Goal: Transaction & Acquisition: Purchase product/service

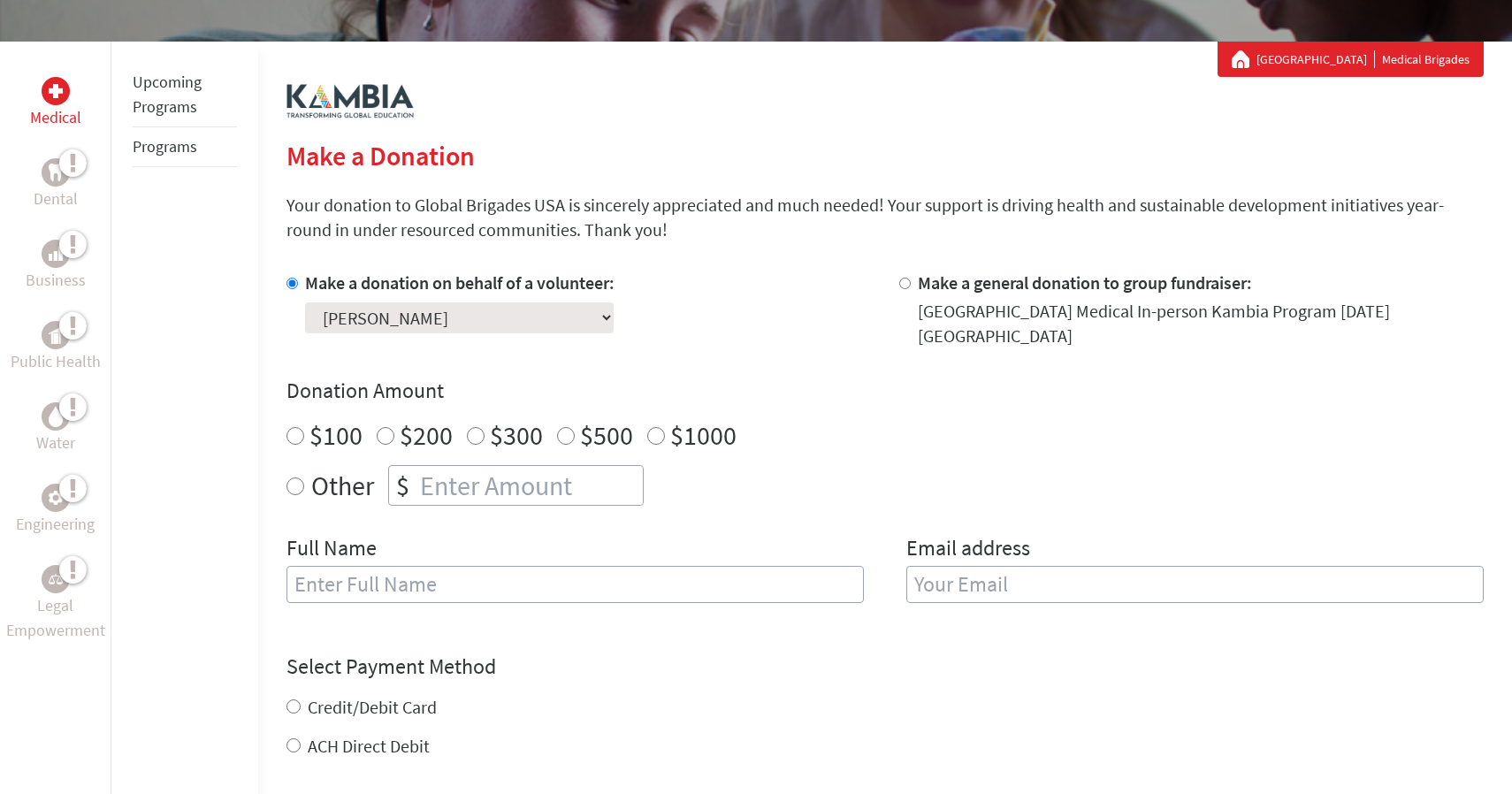
scroll to position [291, 0]
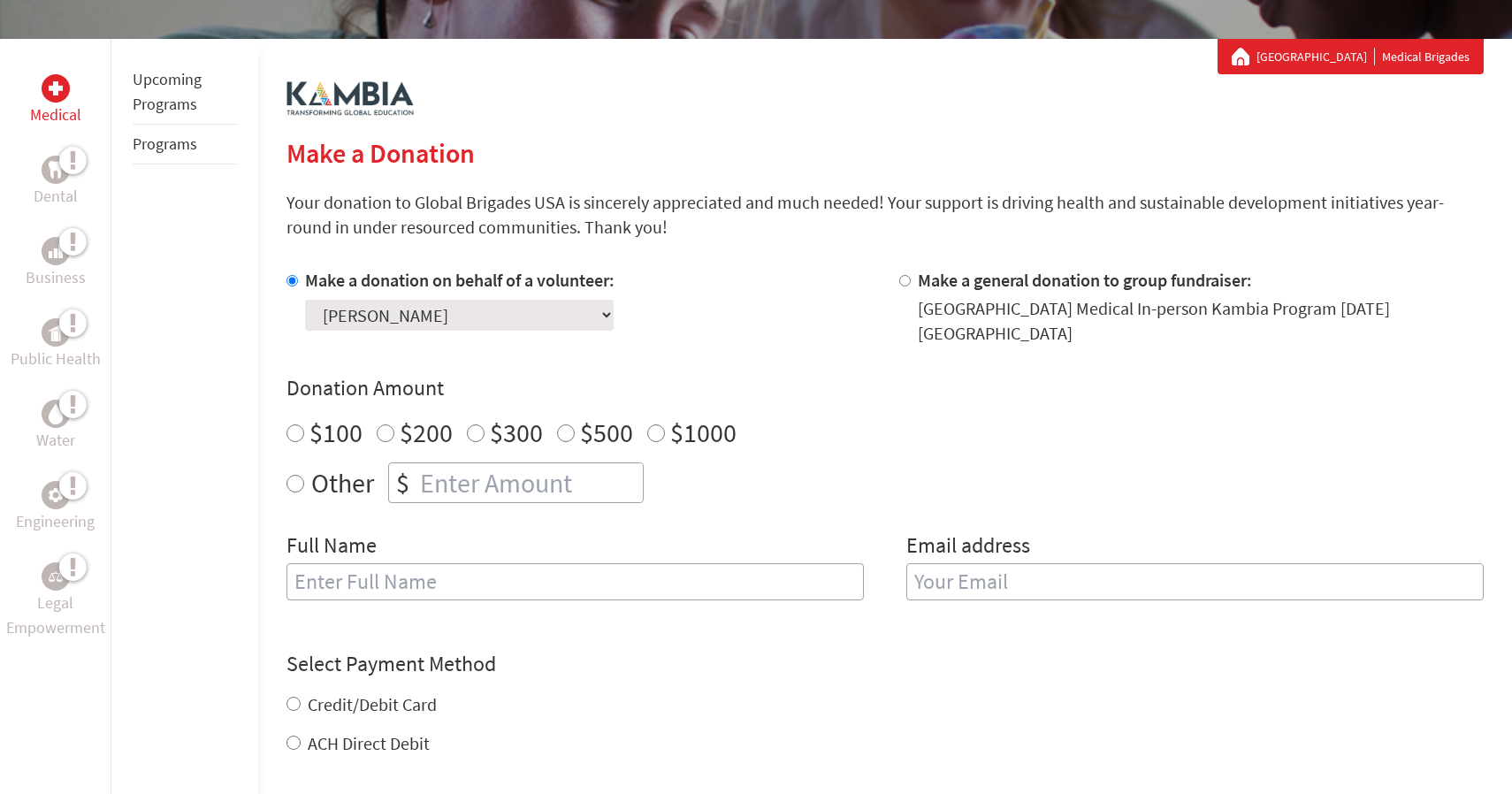
radio input "true"
click at [521, 474] on input "number" at bounding box center [529, 482] width 226 height 39
type input "250"
click at [596, 563] on input "text" at bounding box center [575, 581] width 577 height 37
type input "[PERSON_NAME]"
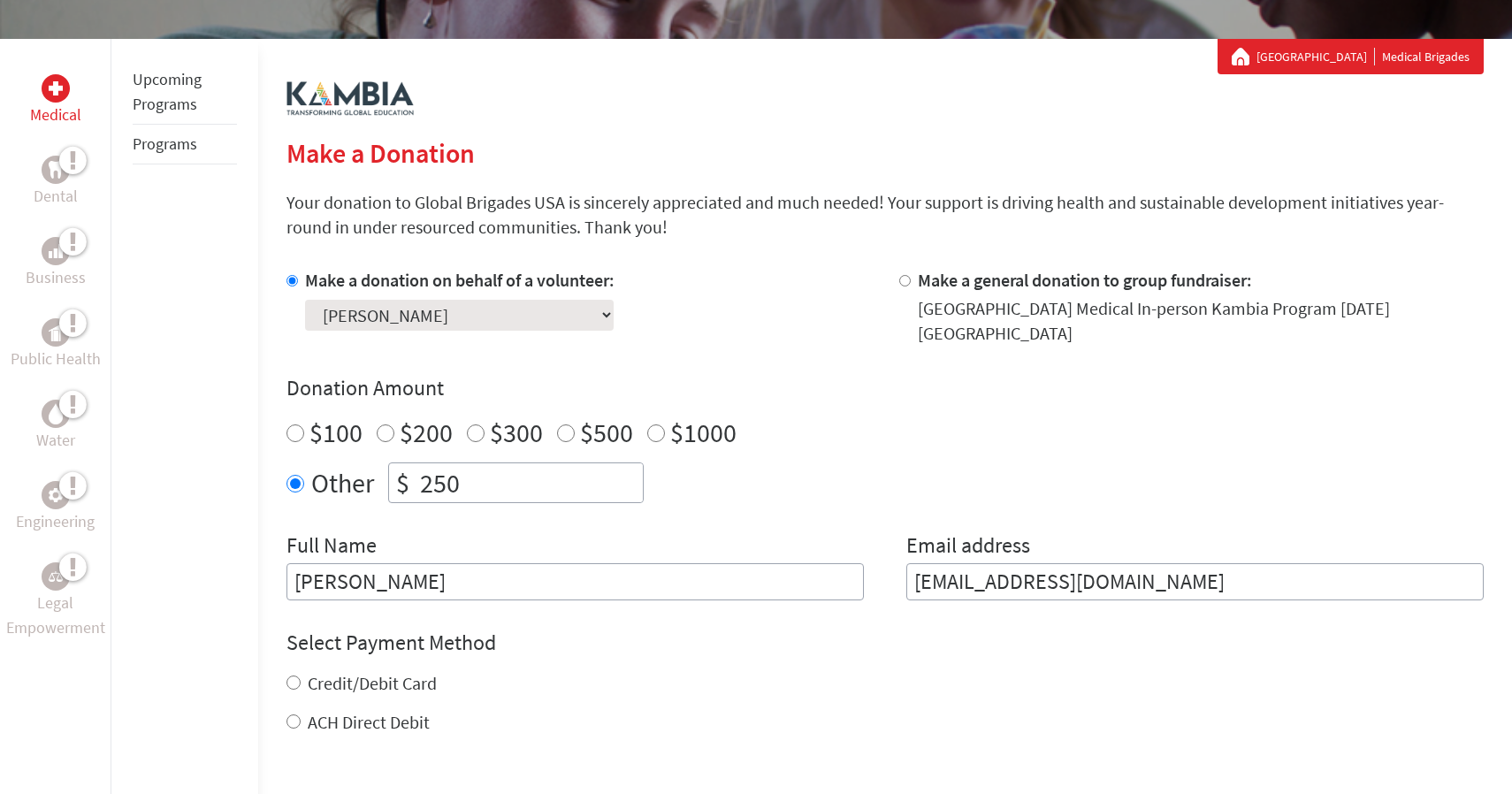
click at [1143, 579] on input "[EMAIL_ADDRESS][DOMAIN_NAME]" at bounding box center [1194, 581] width 577 height 37
type input "[EMAIL_ADDRESS][DOMAIN_NAME]"
click at [947, 462] on div "Other $ 250" at bounding box center [884, 482] width 1197 height 41
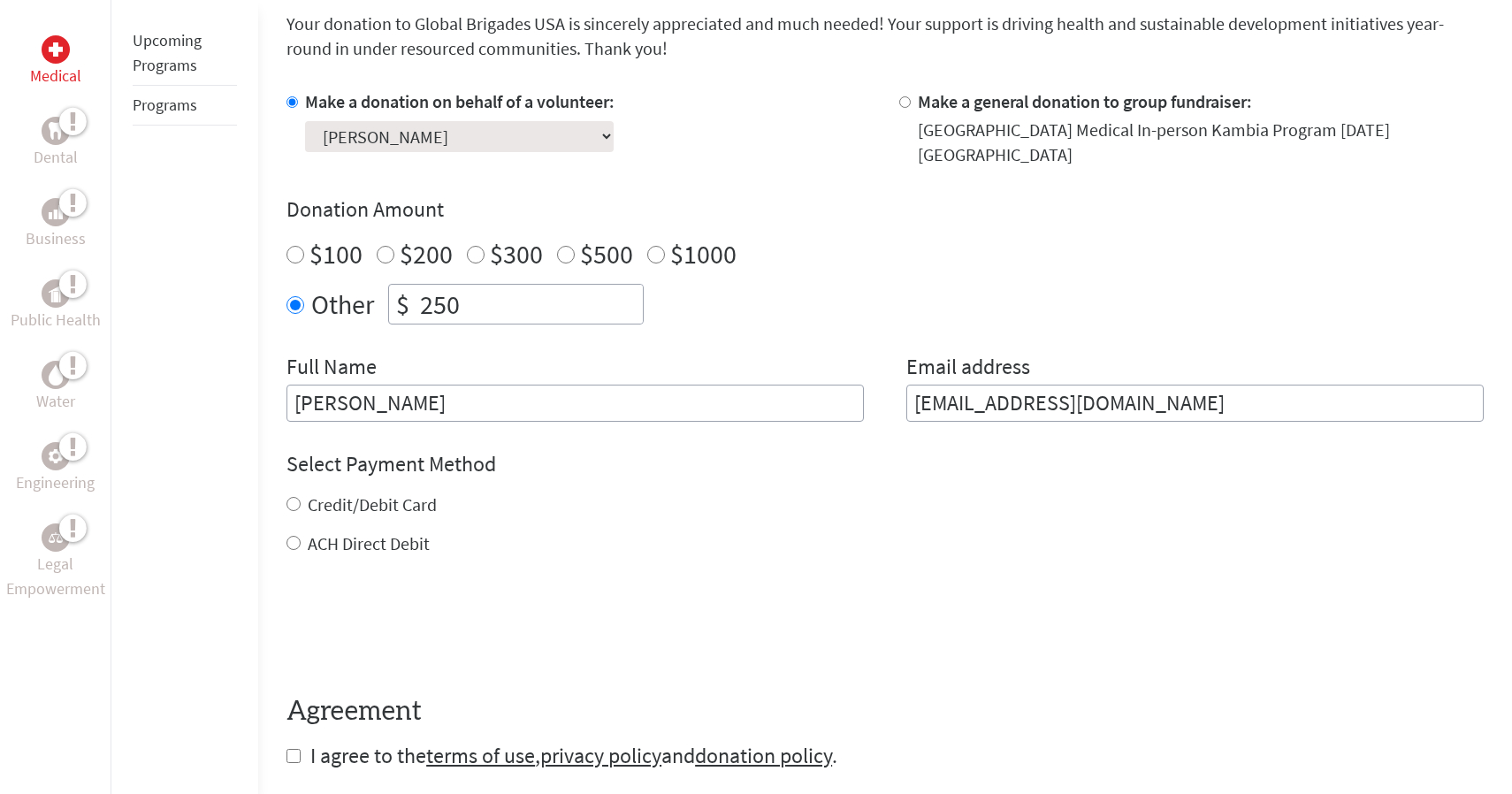
scroll to position [468, 0]
click at [400, 494] on label "Credit/Debit Card" at bounding box center [372, 505] width 129 height 23
click at [301, 498] on input "Credit/Debit Card" at bounding box center [294, 505] width 14 height 14
radio input "true"
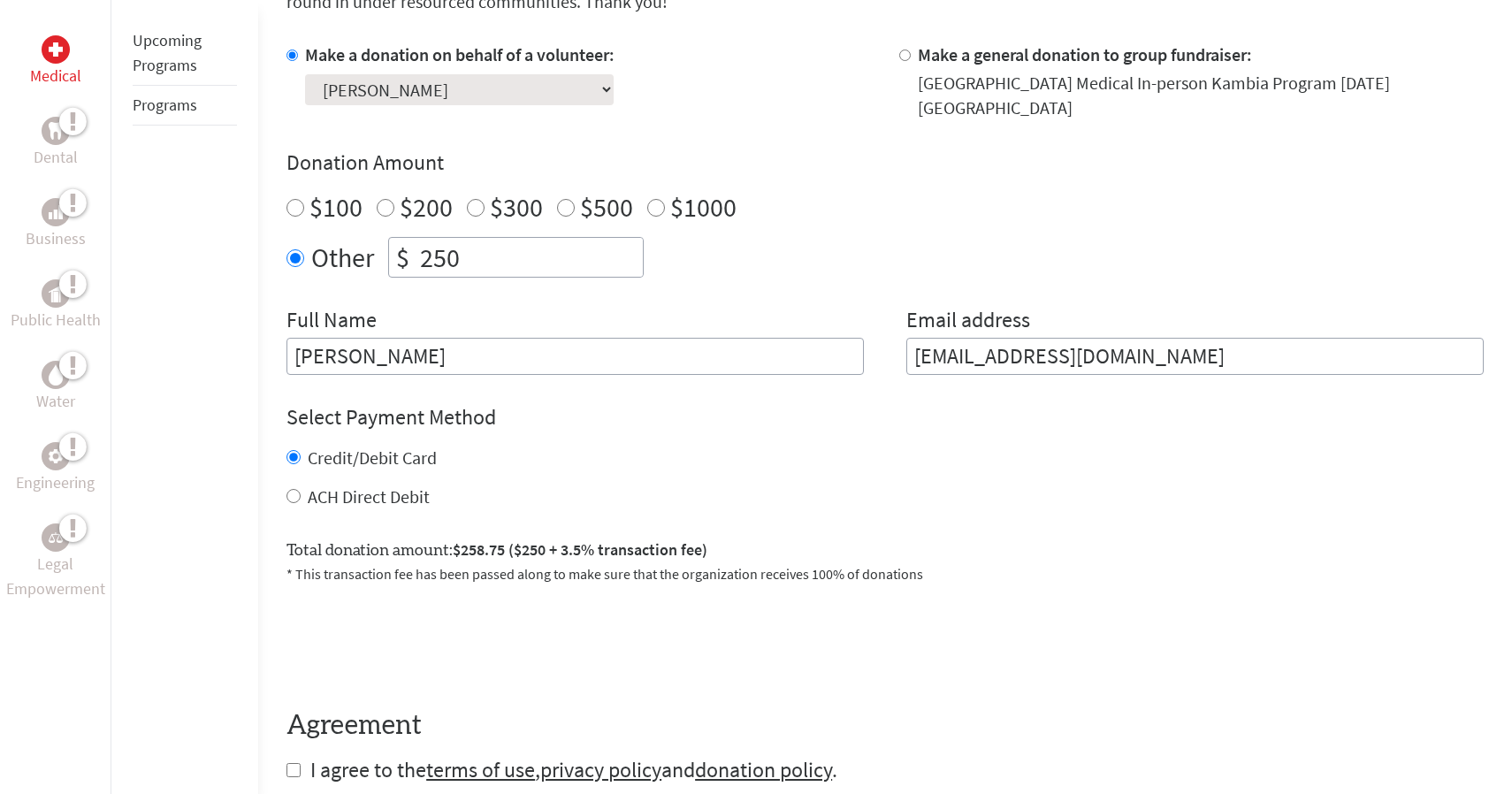
scroll to position [517, 0]
click at [362, 484] on label "ACH Direct Debit" at bounding box center [368, 495] width 122 height 23
click at [301, 488] on input "ACH Direct Debit" at bounding box center [294, 495] width 14 height 14
radio input "true"
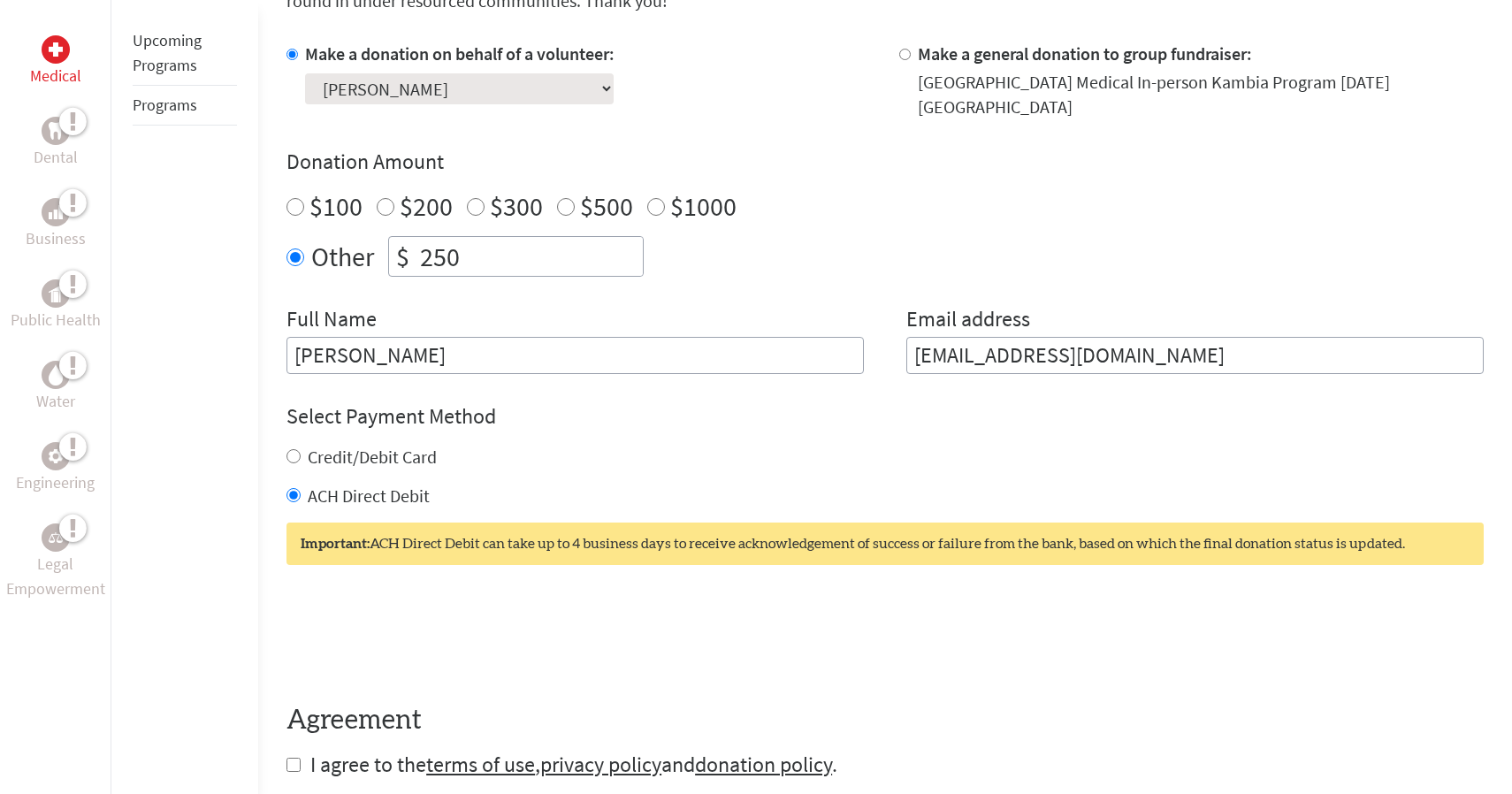
scroll to position [645, 0]
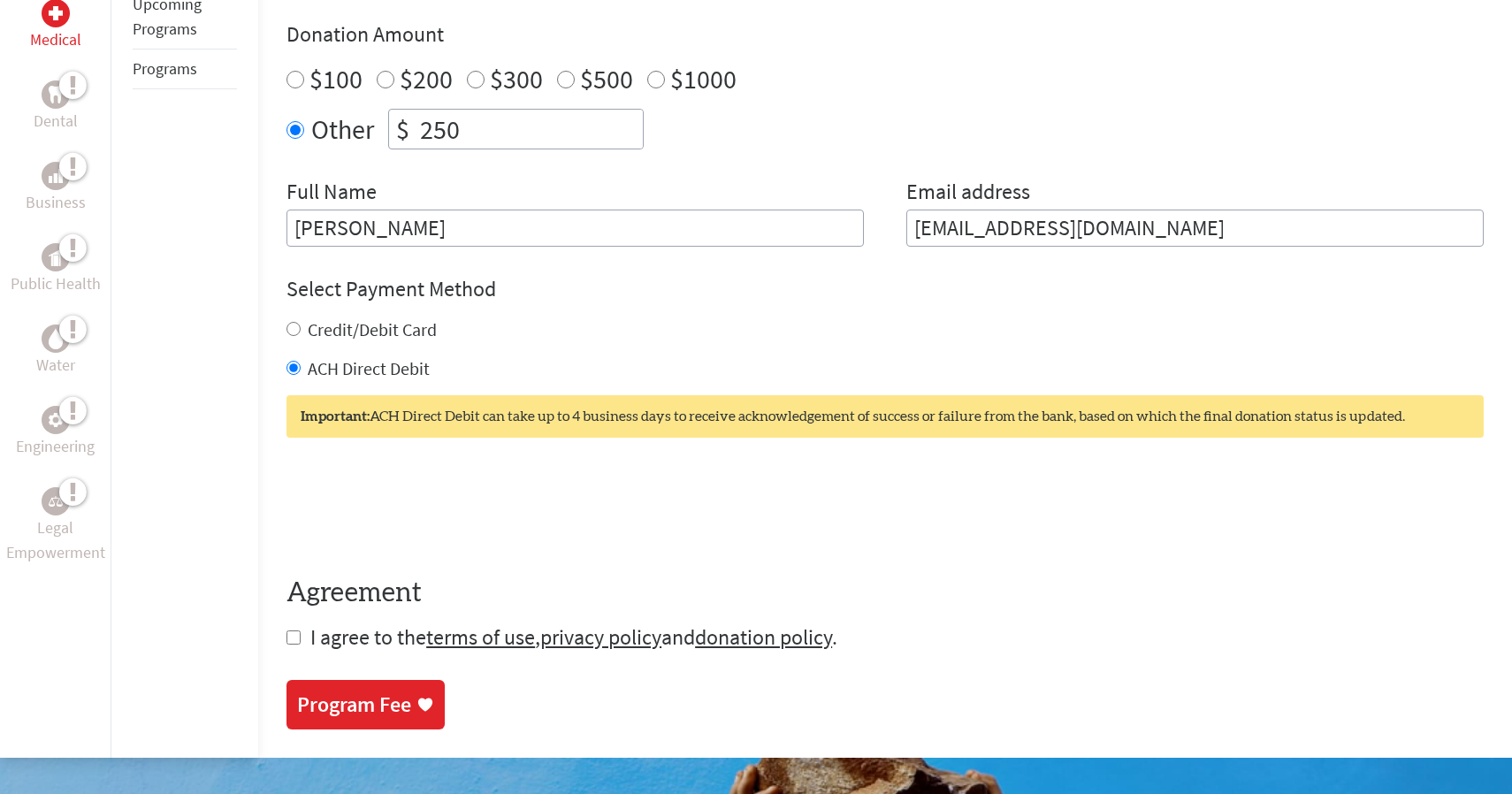
click at [289, 321] on input "Credit/Debit Card" at bounding box center [294, 329] width 14 height 14
radio input "true"
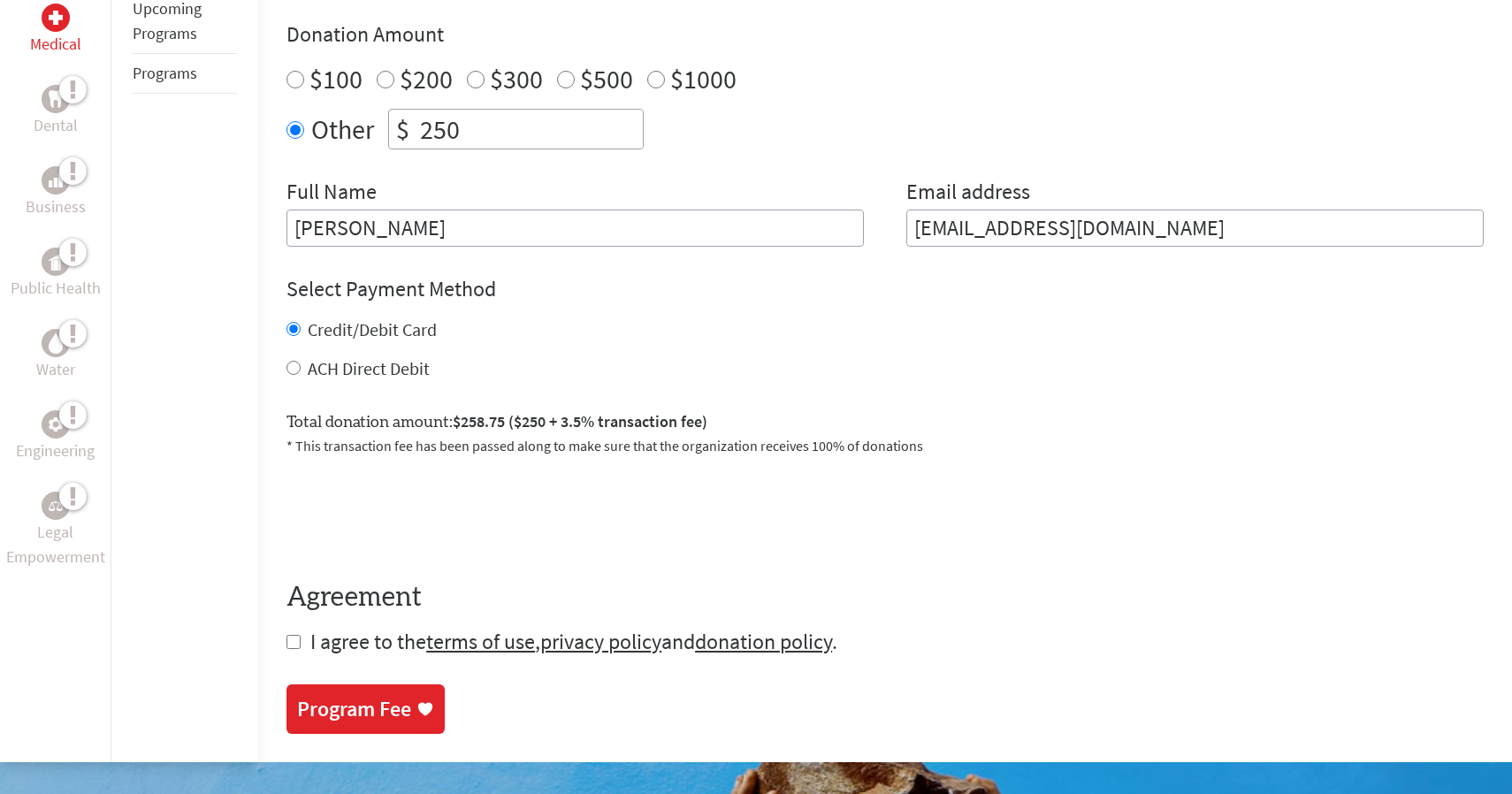
click at [292, 361] on input "ACH Direct Debit" at bounding box center [294, 368] width 14 height 14
radio input "true"
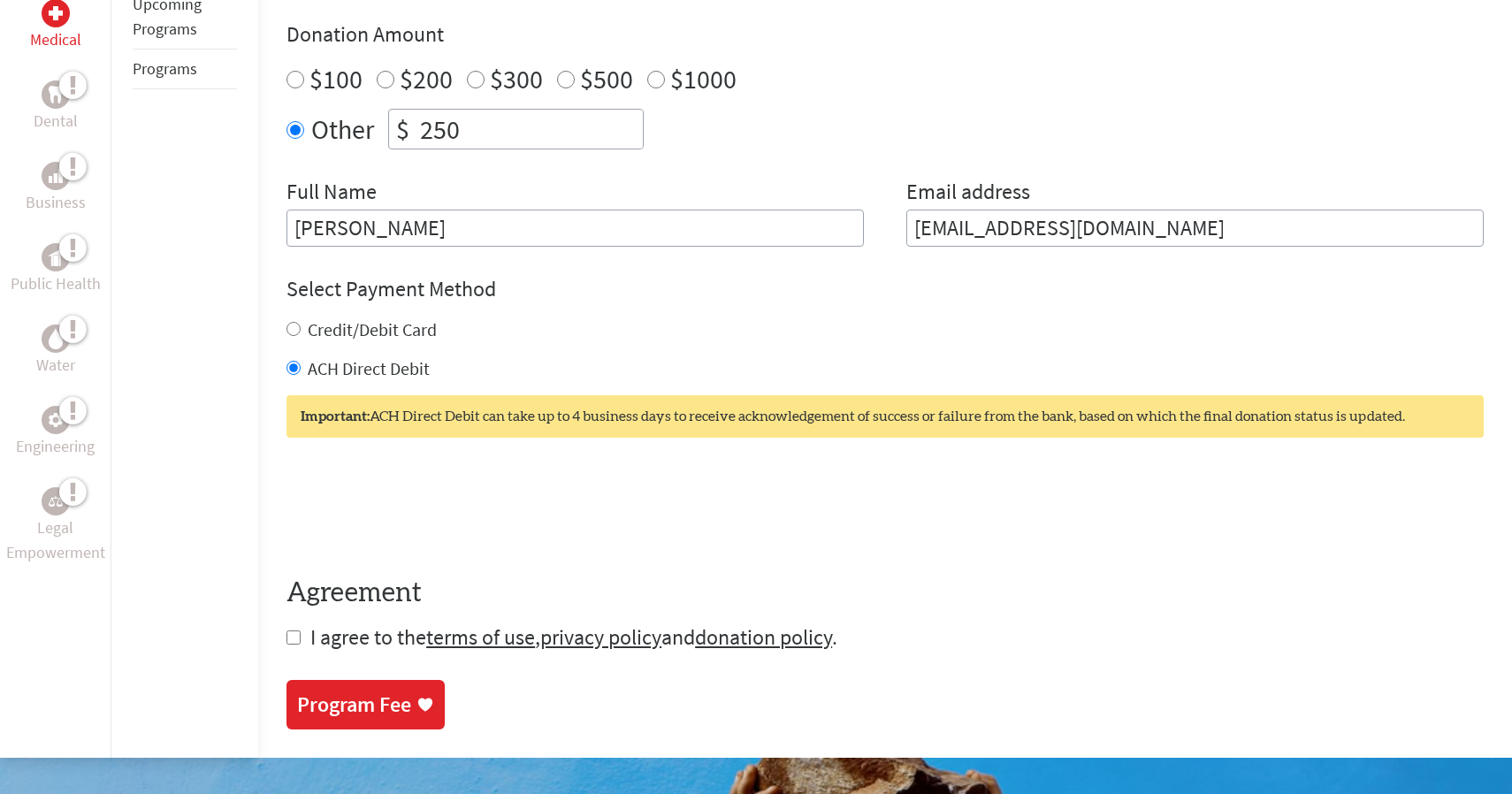
click at [294, 613] on form "Make a donation on behalf of a volunteer: Select a volunteer... [PERSON_NAME] […" at bounding box center [884, 283] width 1197 height 737
click at [294, 630] on input "checkbox" at bounding box center [294, 637] width 14 height 14
checkbox input "true"
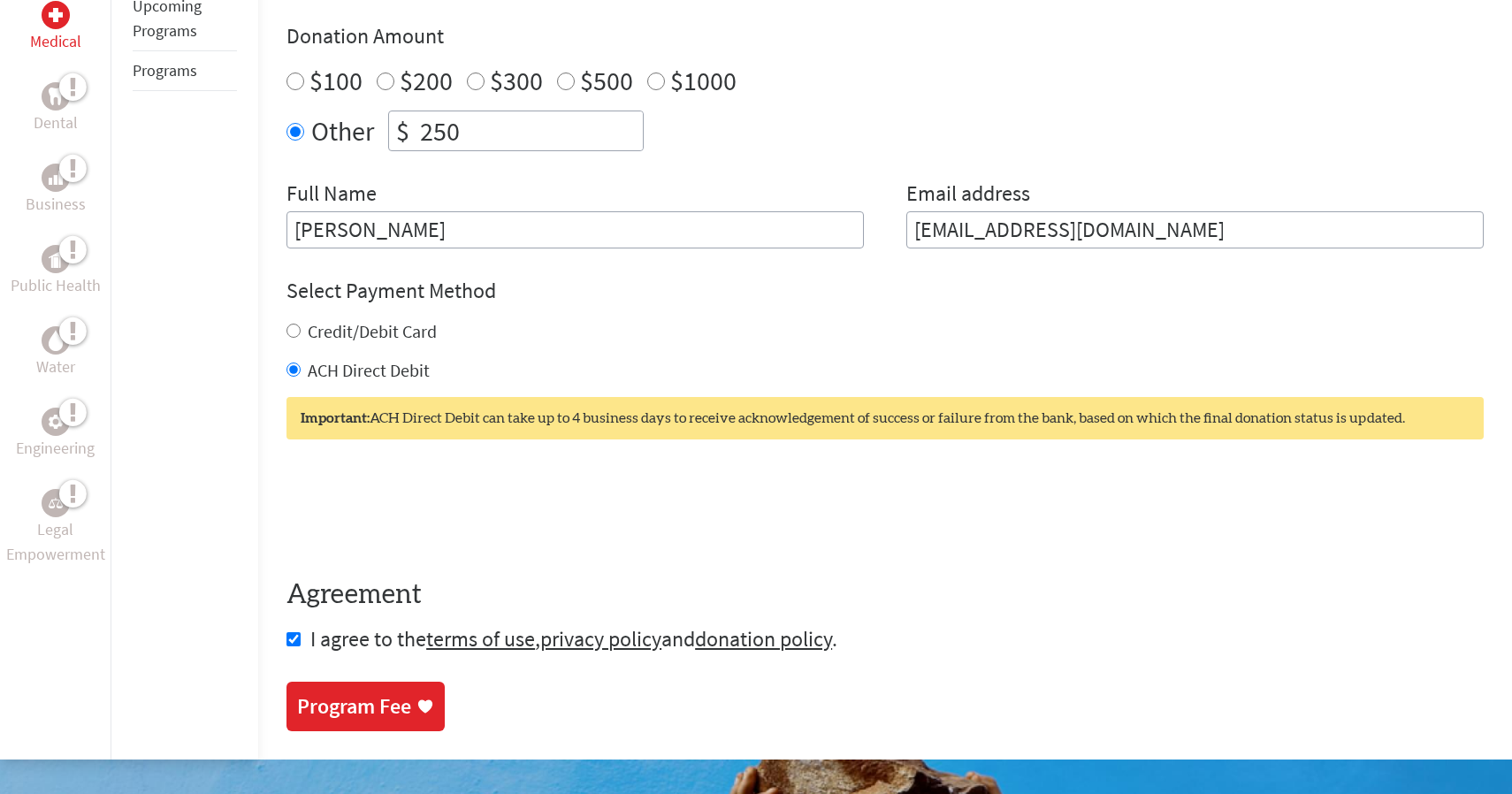
scroll to position [650, 0]
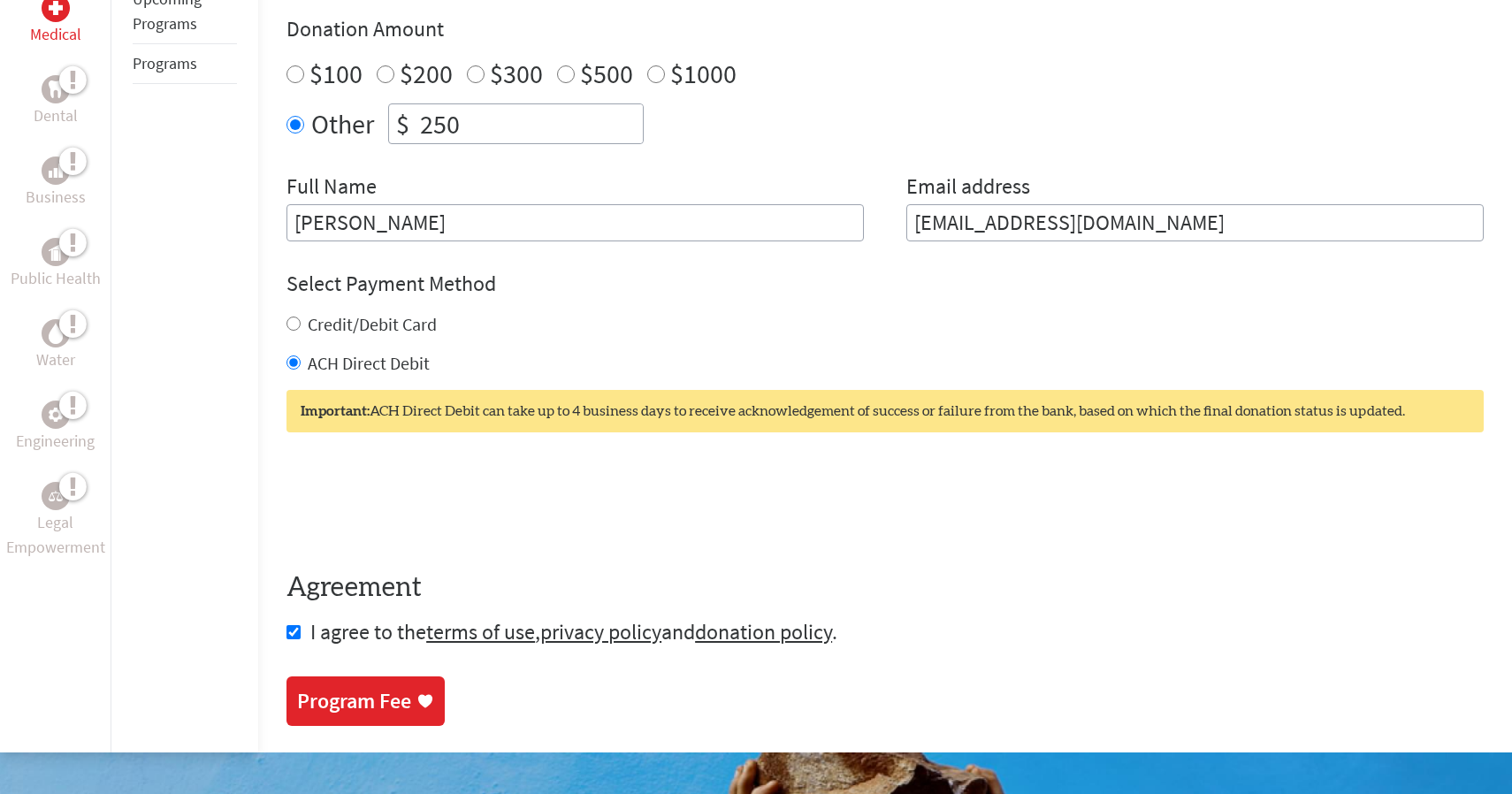
click at [390, 690] on div "Program Fee" at bounding box center [354, 700] width 114 height 28
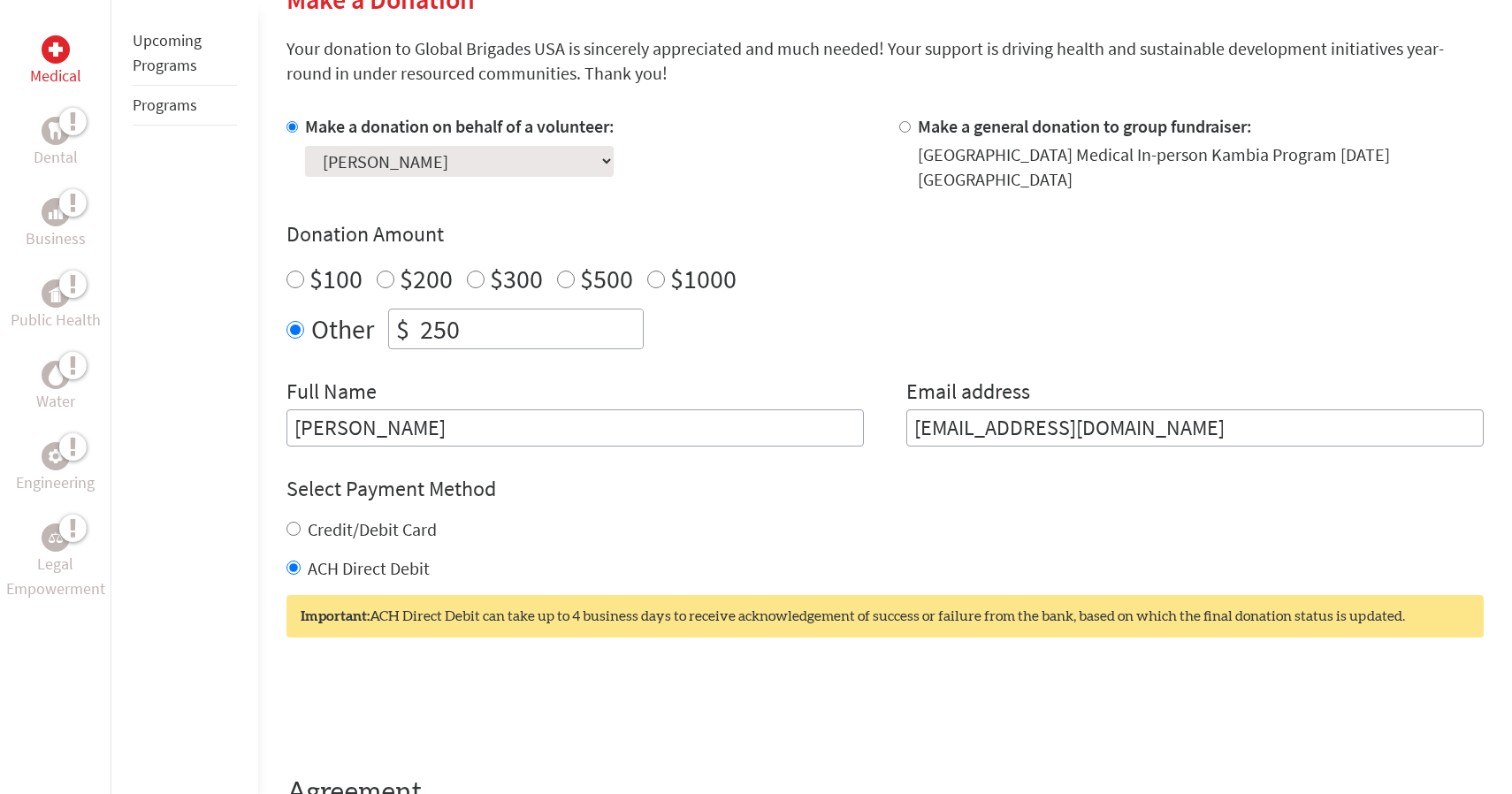
scroll to position [444, 0]
click at [365, 519] on label "Credit/Debit Card" at bounding box center [372, 529] width 129 height 23
click at [301, 522] on input "Credit/Debit Card" at bounding box center [294, 529] width 14 height 14
radio input "true"
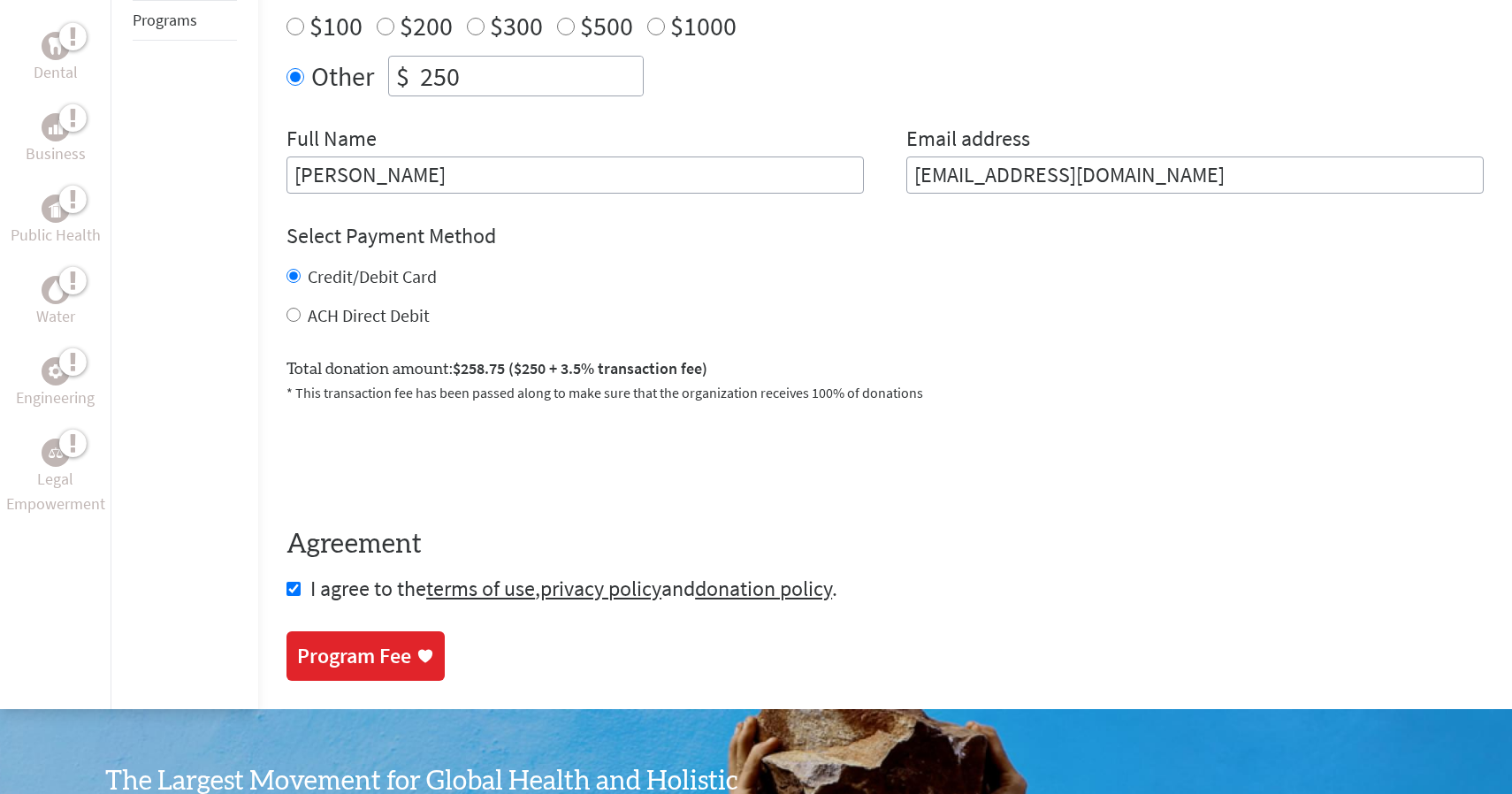
scroll to position [700, 0]
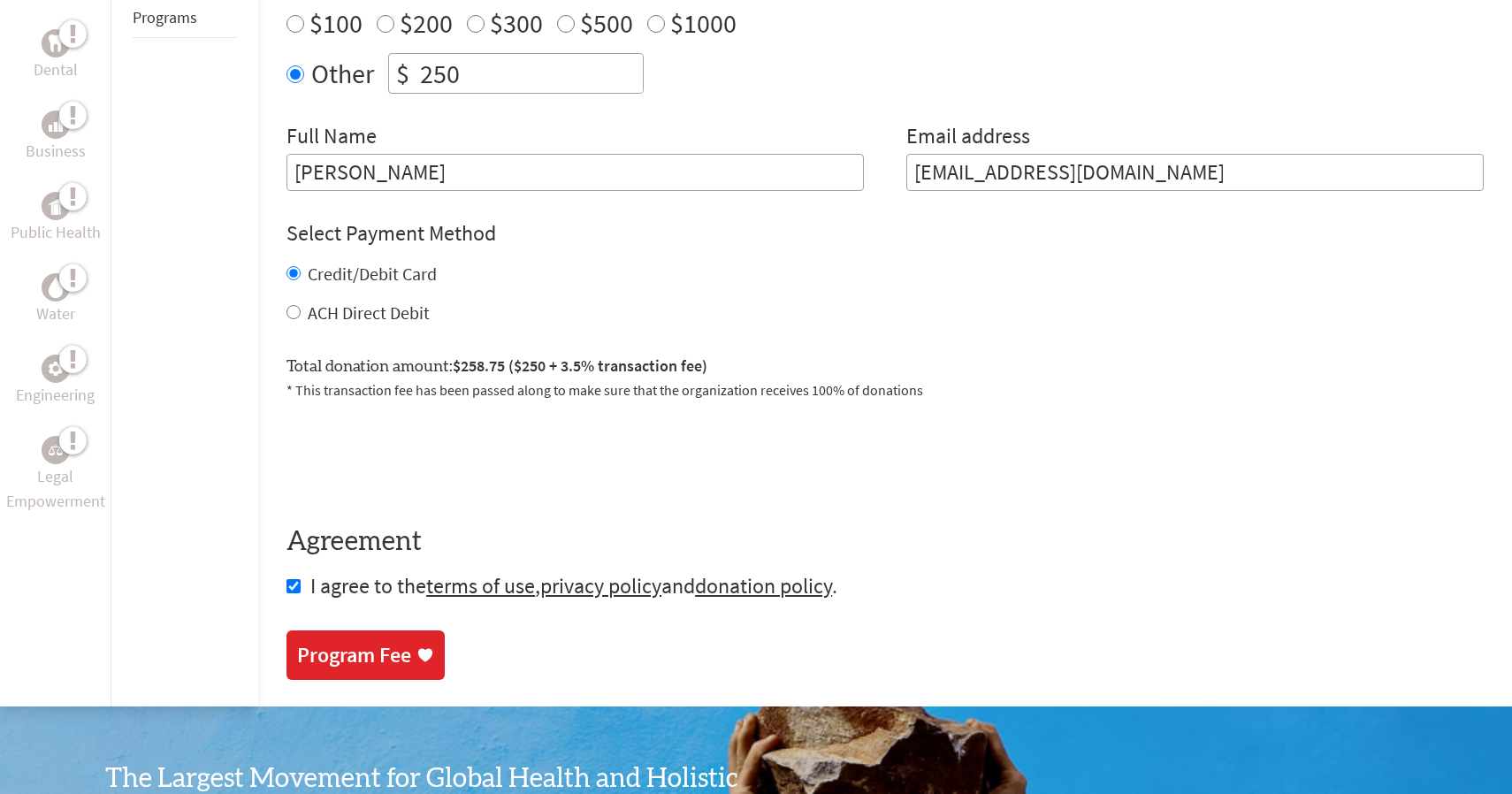
click at [333, 641] on div "Program Fee" at bounding box center [354, 654] width 114 height 28
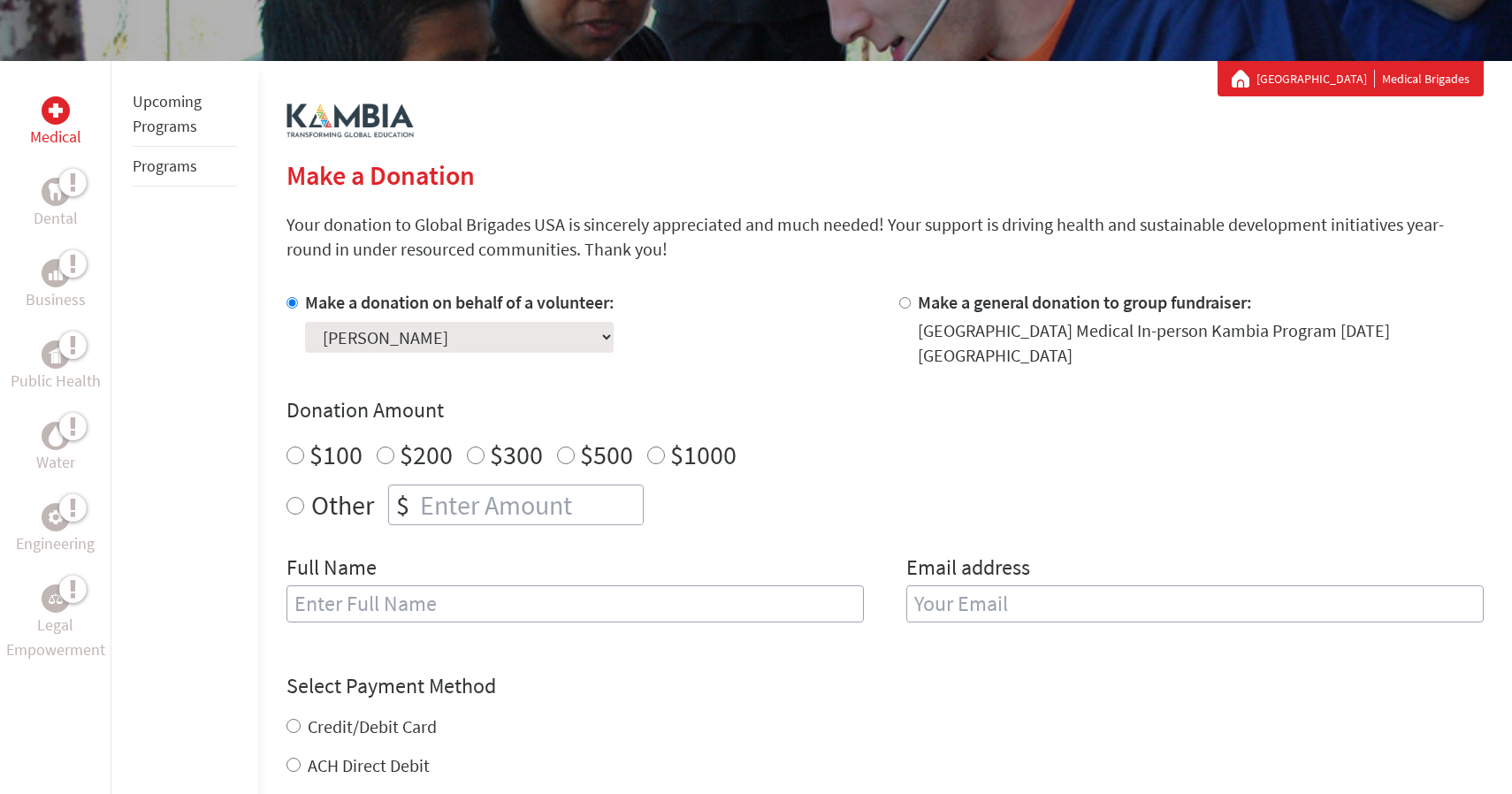
scroll to position [276, 0]
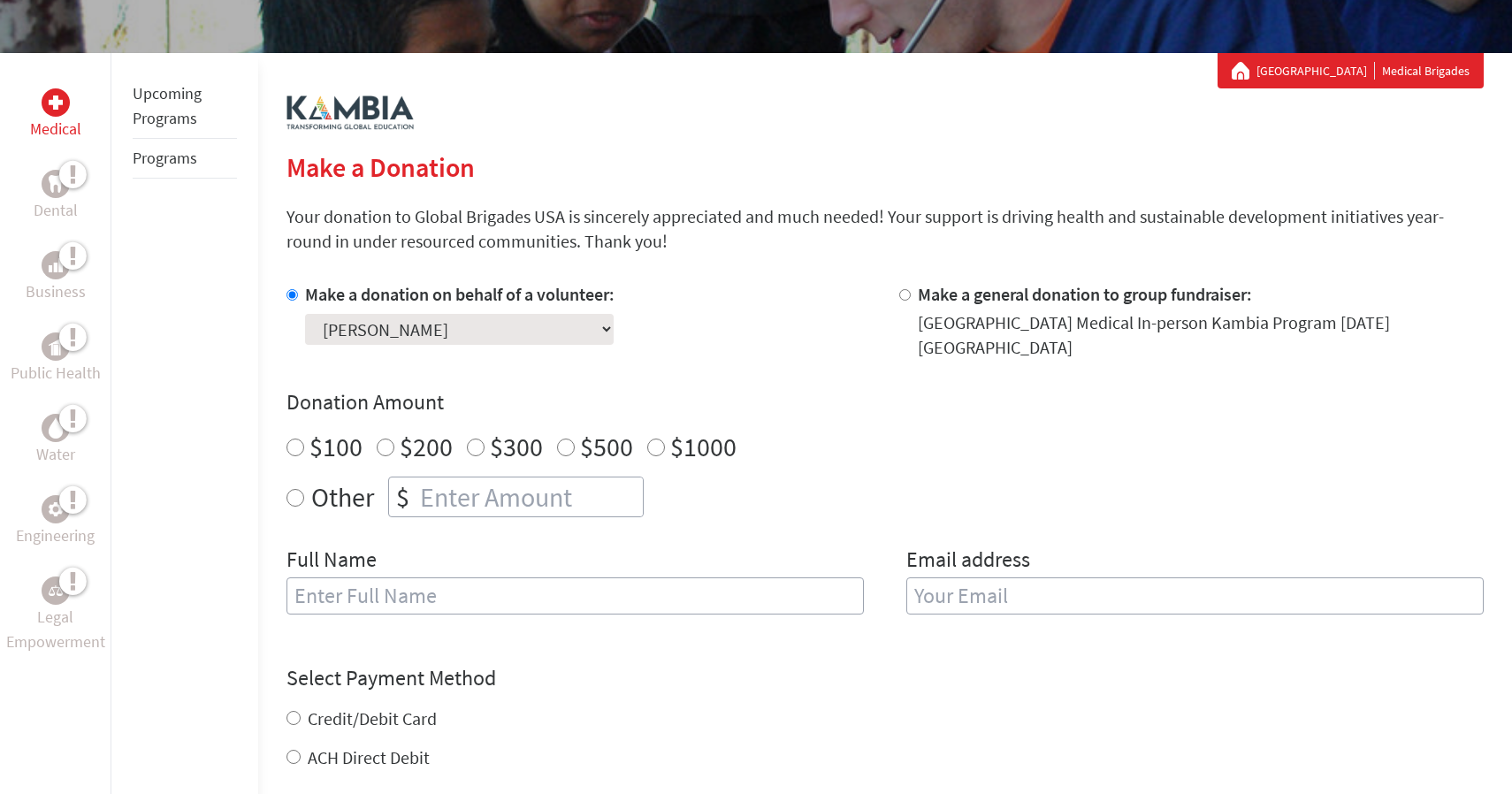
click at [362, 489] on label "Other" at bounding box center [343, 496] width 63 height 41
click at [304, 489] on input "Other" at bounding box center [295, 498] width 18 height 18
radio input "true"
click at [484, 489] on input "number" at bounding box center [529, 496] width 226 height 39
type input "250"
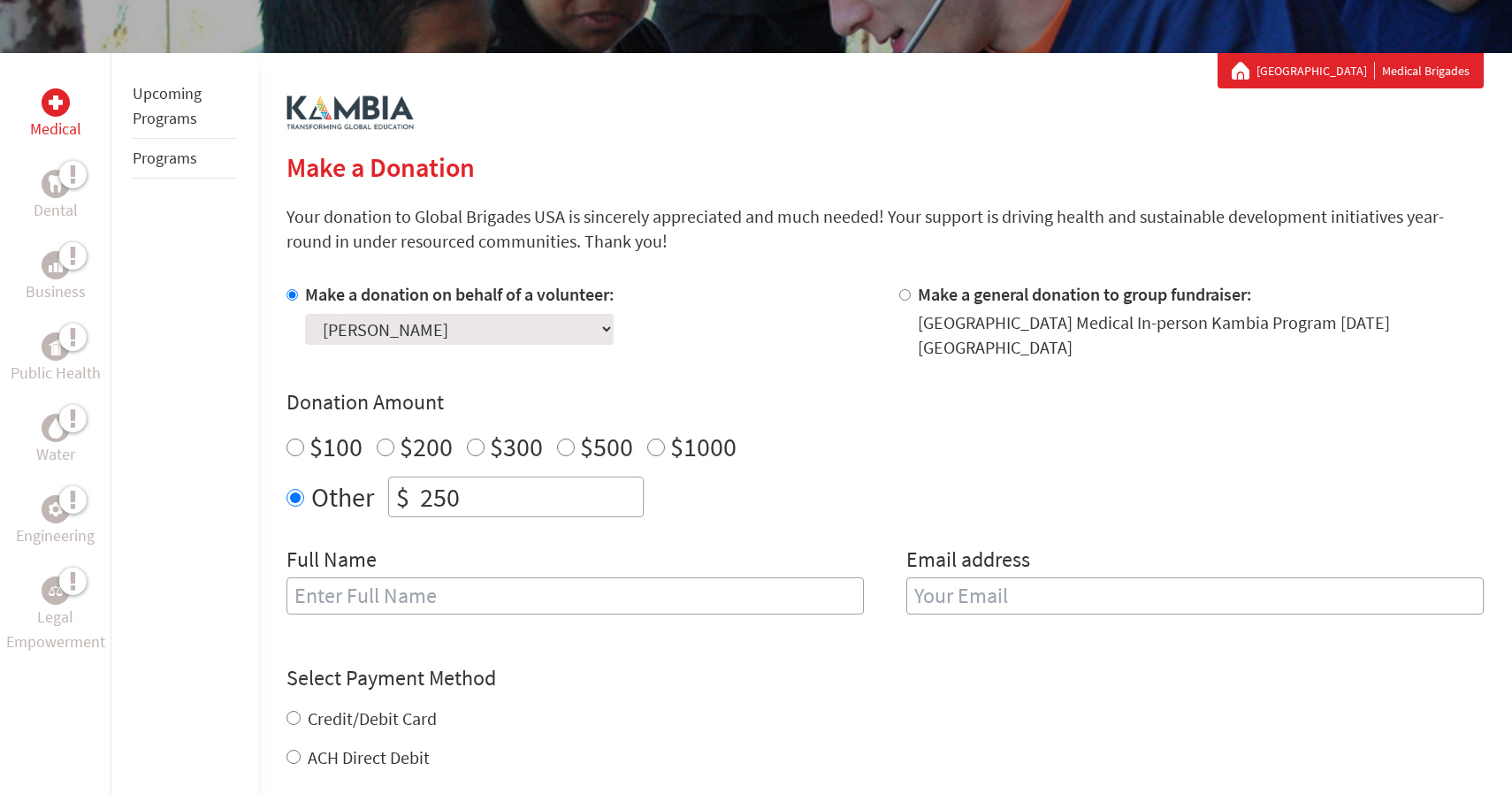
click at [638, 577] on input "text" at bounding box center [575, 595] width 577 height 37
type input "[PERSON_NAME]"
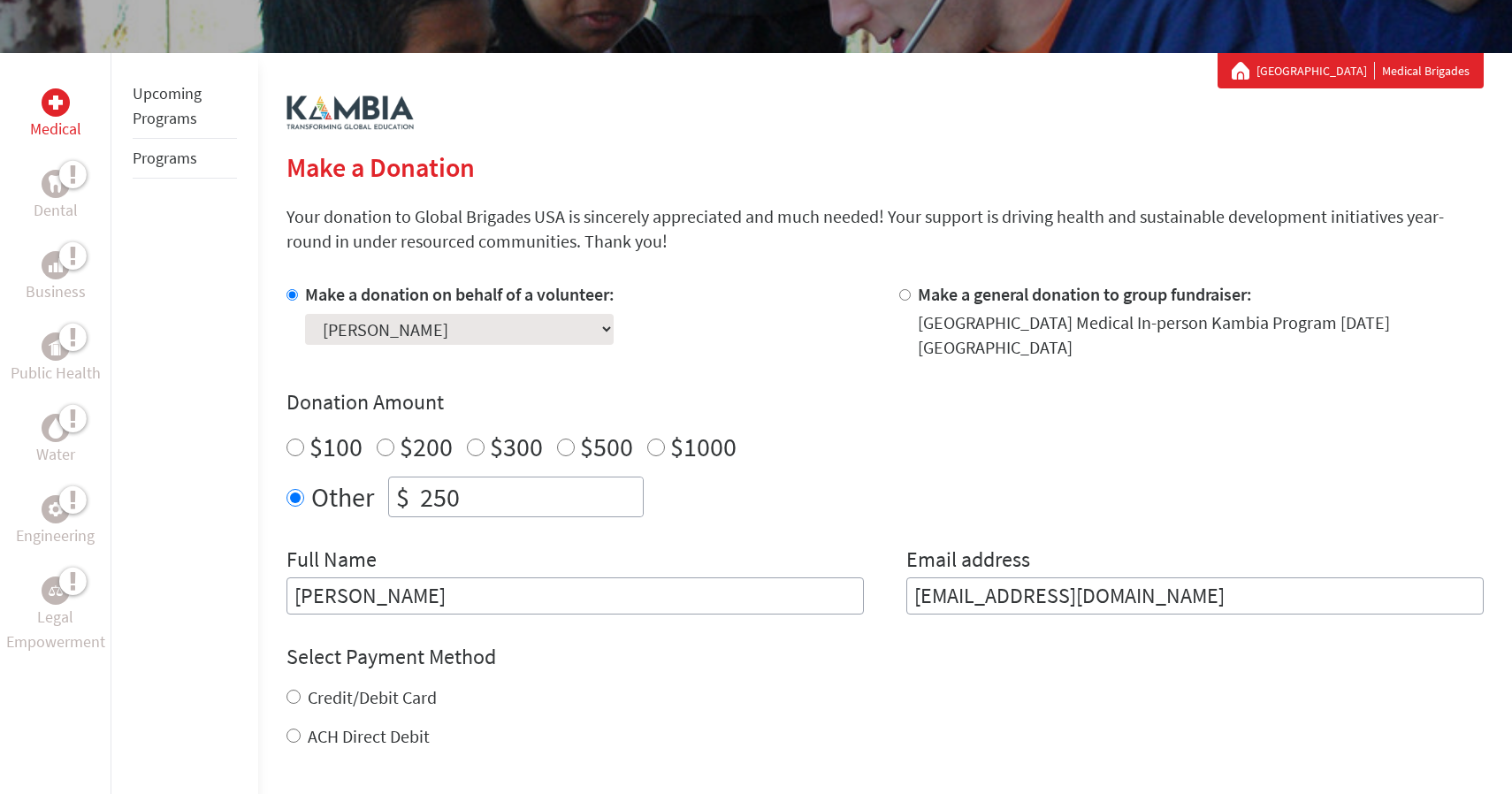
click at [1004, 589] on input "[EMAIL_ADDRESS][DOMAIN_NAME]" at bounding box center [1194, 595] width 577 height 37
type input "[EMAIL_ADDRESS][DOMAIN_NAME]"
click at [1032, 391] on h4 "Donation Amount" at bounding box center [884, 402] width 1197 height 28
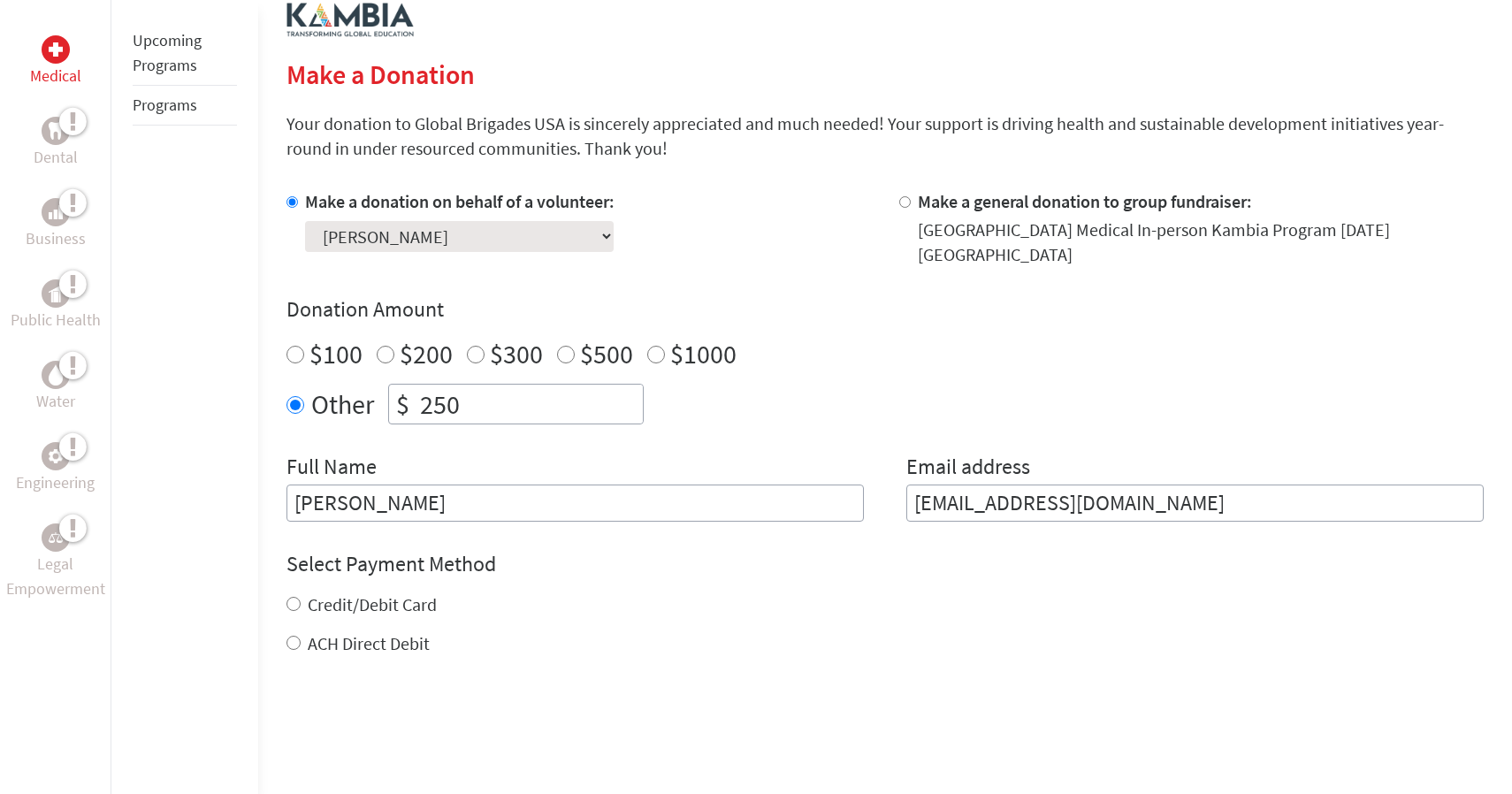
scroll to position [418, 0]
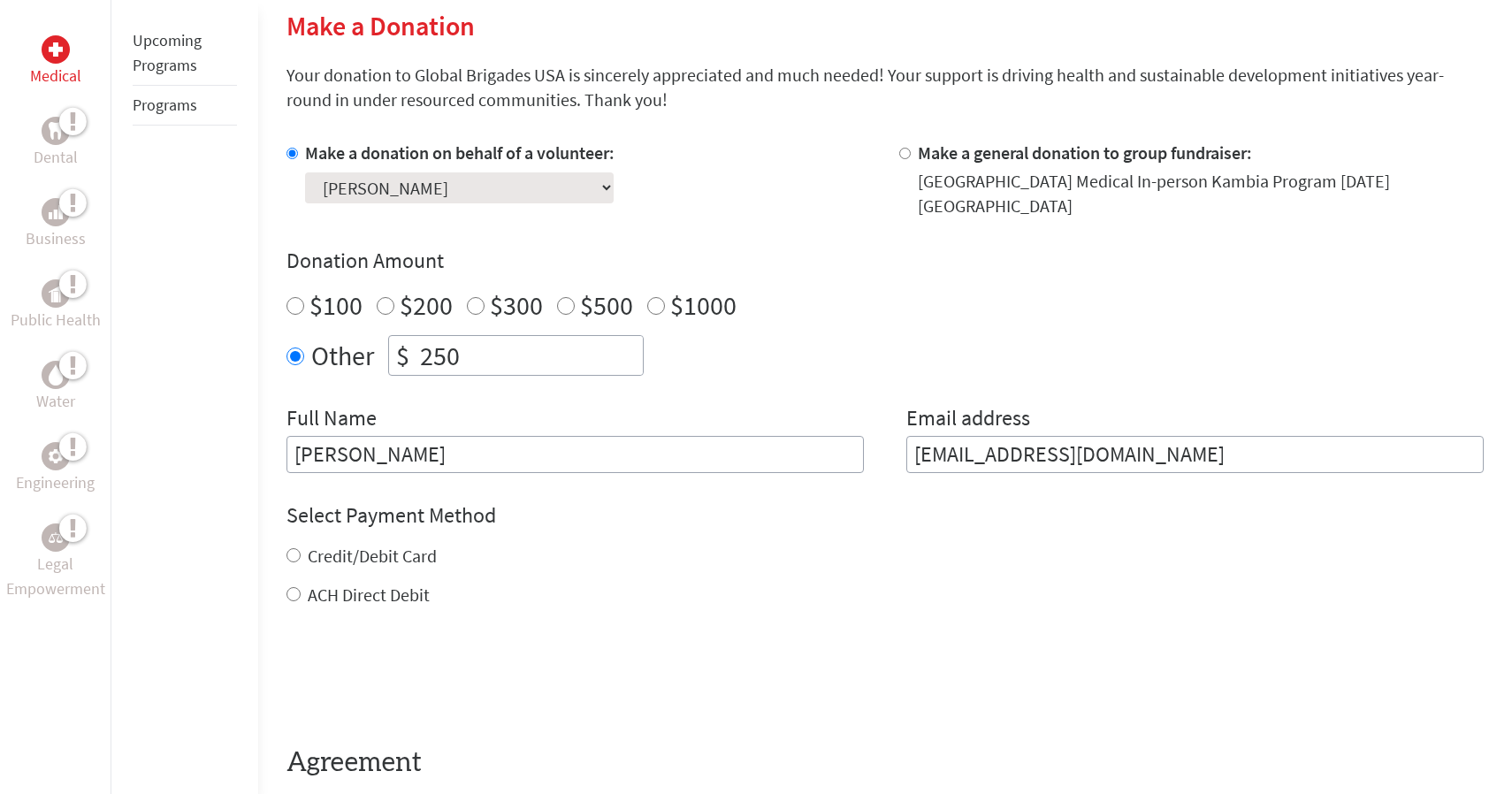
click at [386, 545] on label "Credit/Debit Card" at bounding box center [372, 555] width 129 height 23
click at [301, 548] on input "Credit/Debit Card" at bounding box center [294, 555] width 14 height 14
radio input "true"
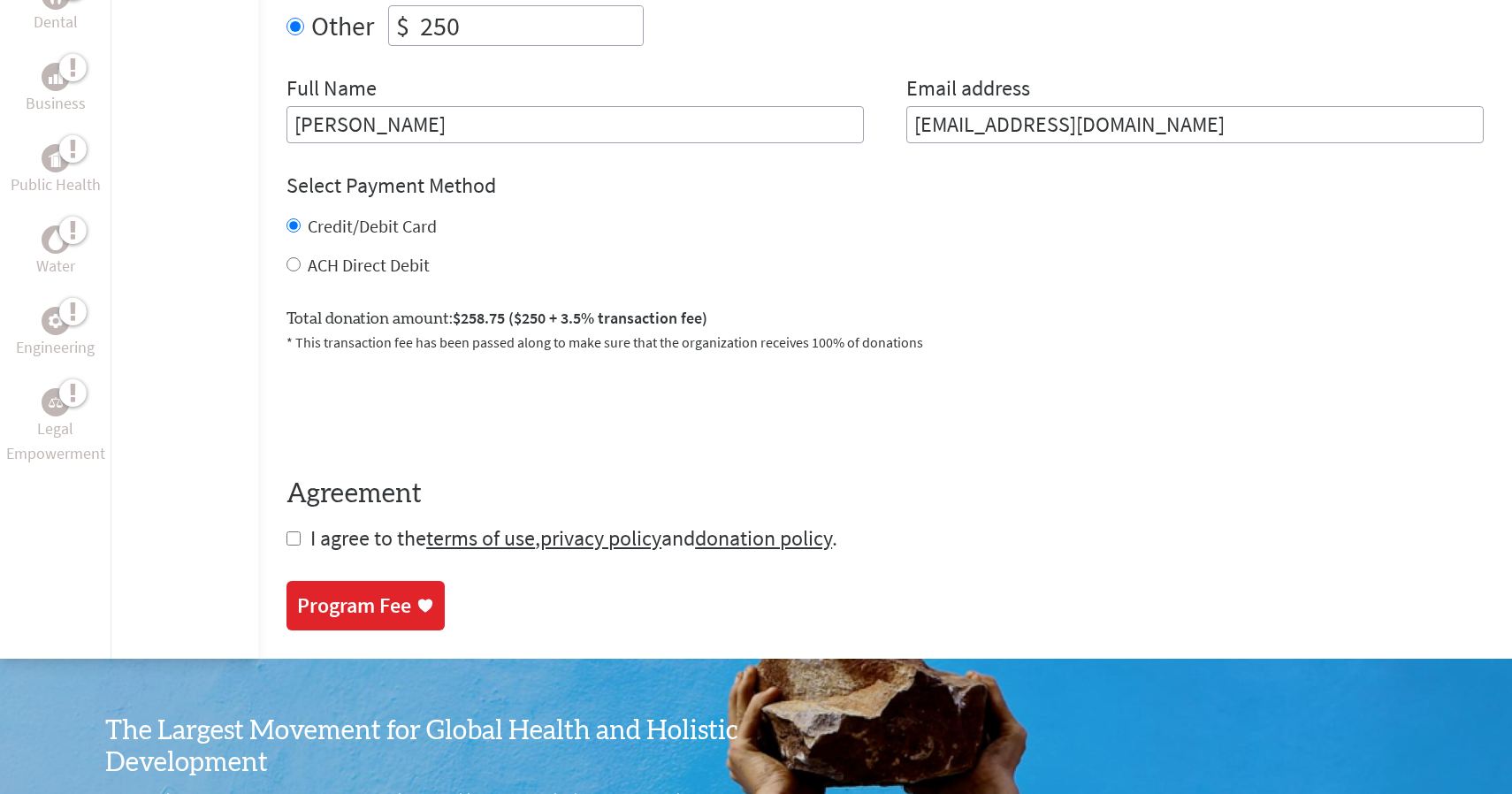
scroll to position [778, 0]
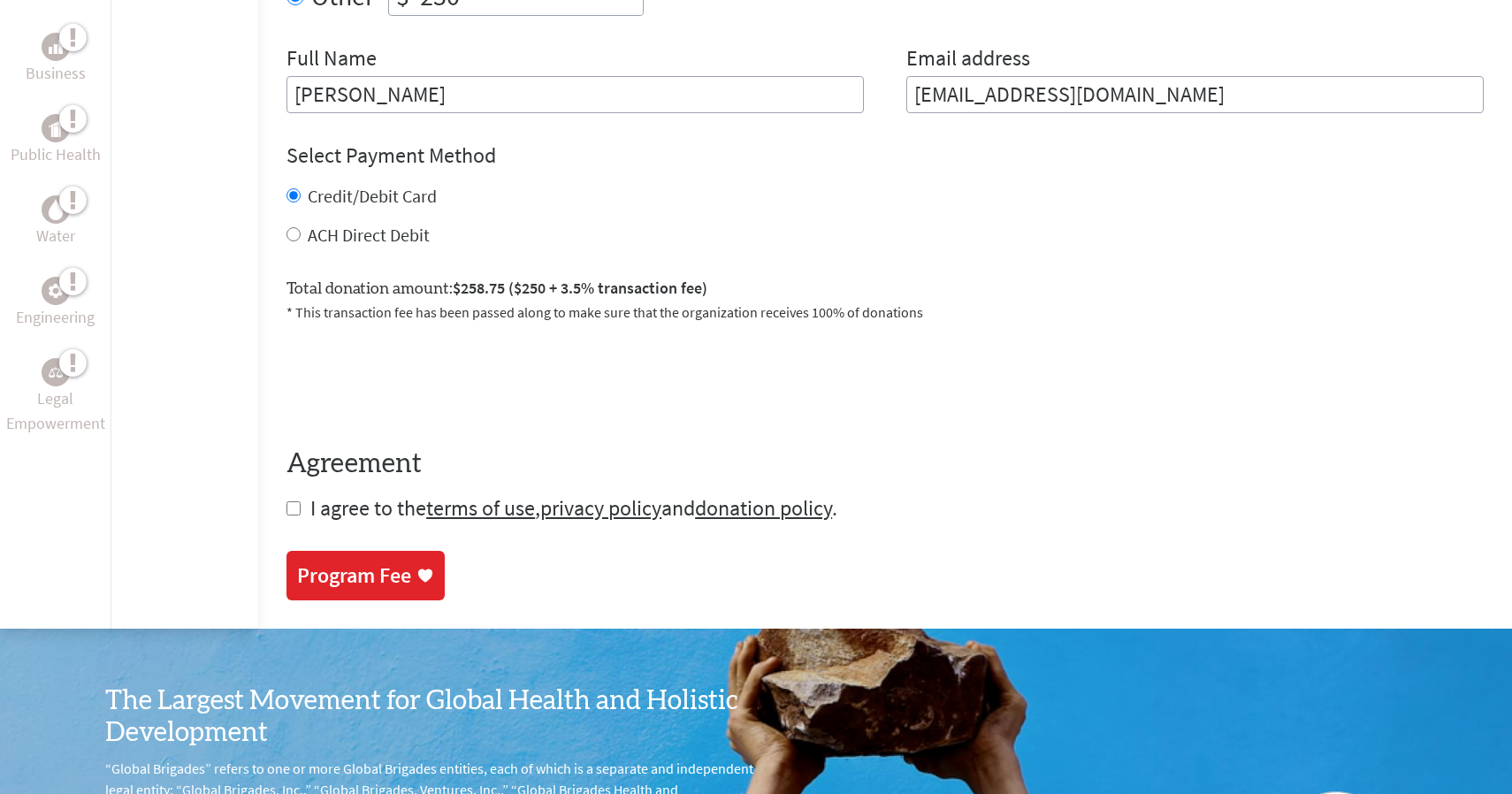
click at [289, 501] on input "checkbox" at bounding box center [294, 509] width 14 height 14
checkbox input "true"
click at [360, 567] on div "Program Fee" at bounding box center [354, 576] width 114 height 28
